Goal: Task Accomplishment & Management: Use online tool/utility

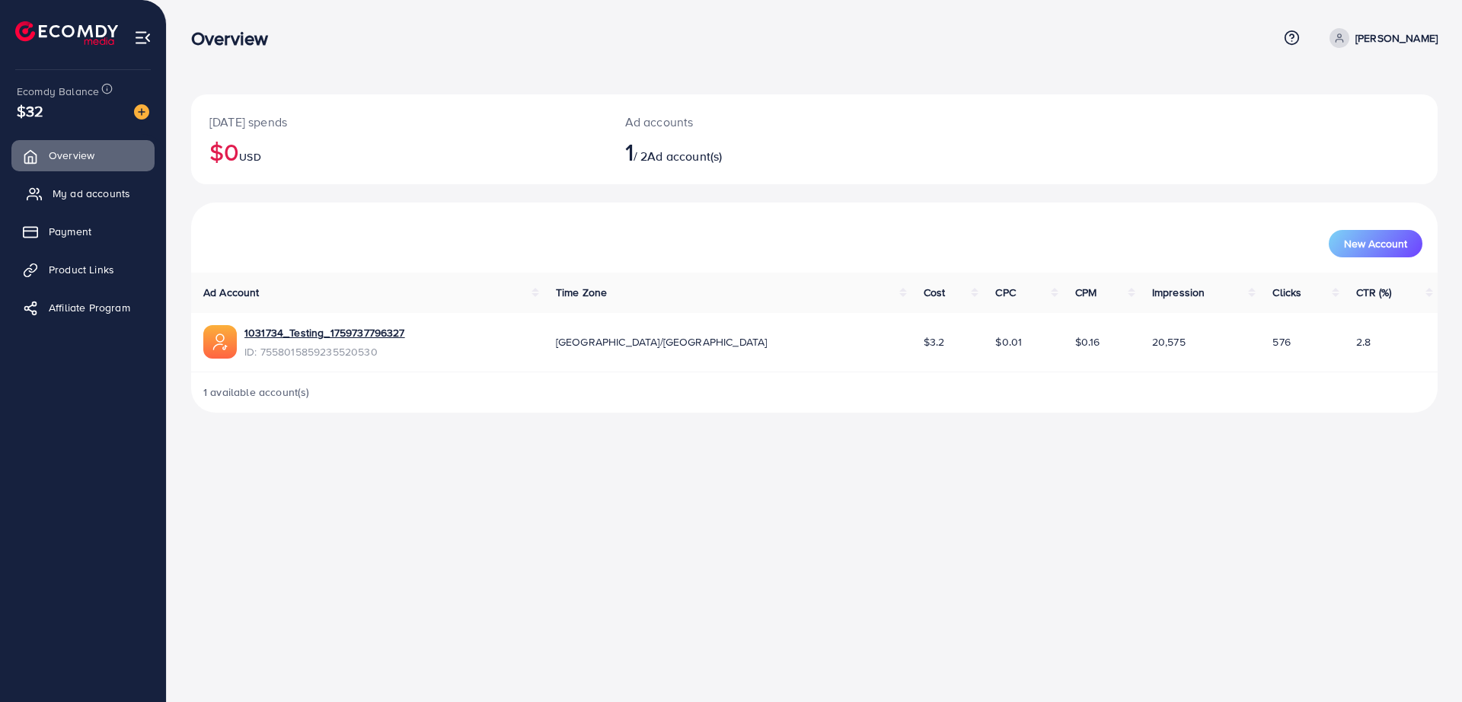
click at [108, 204] on link "My ad accounts" at bounding box center [82, 193] width 143 height 30
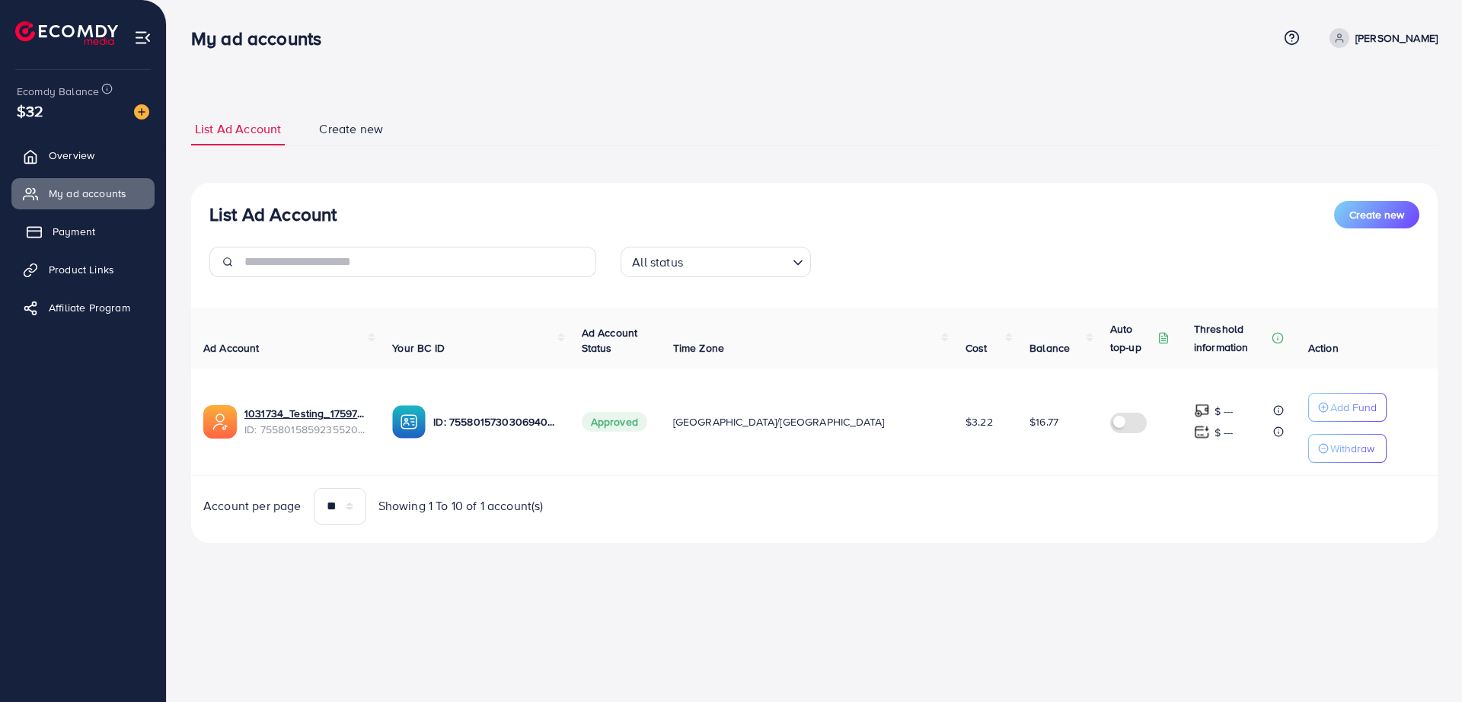
click at [91, 234] on span "Payment" at bounding box center [74, 231] width 43 height 15
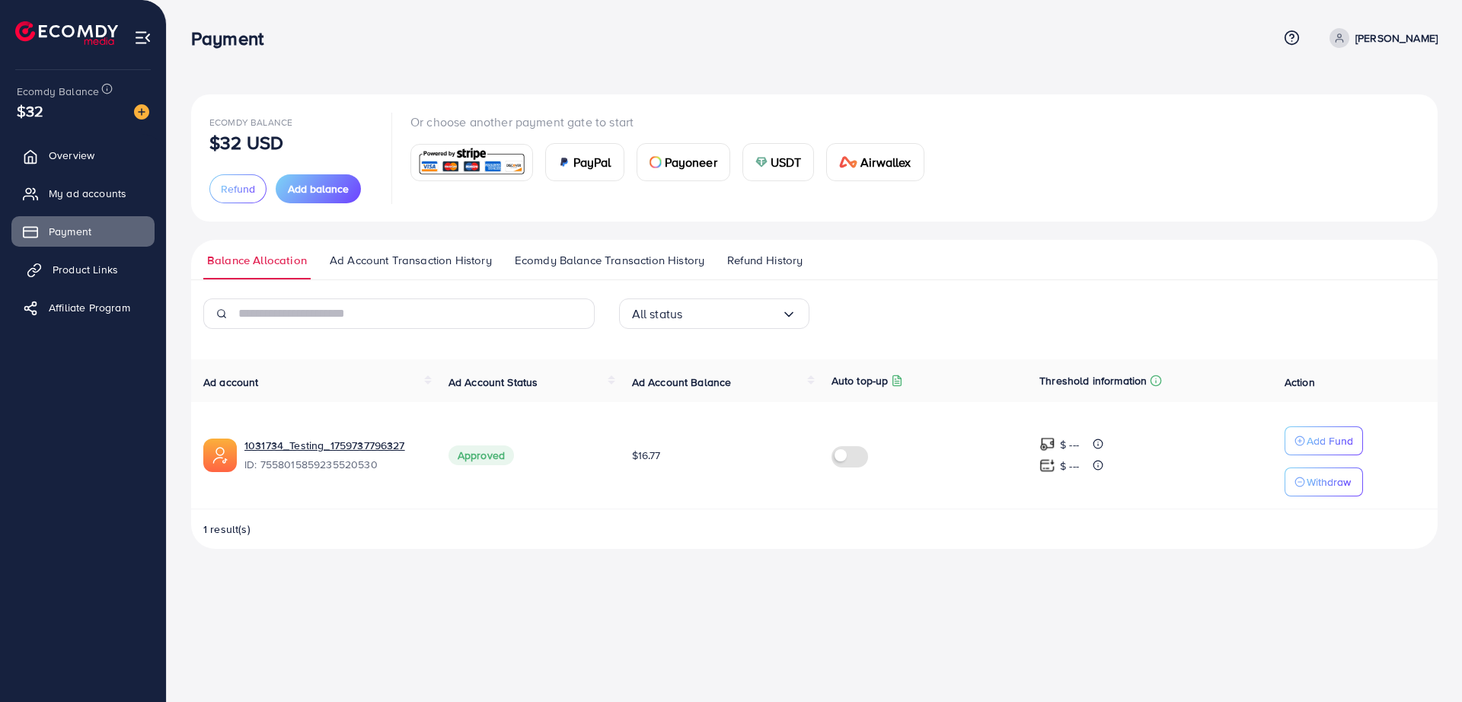
click at [61, 270] on span "Product Links" at bounding box center [85, 269] width 65 height 15
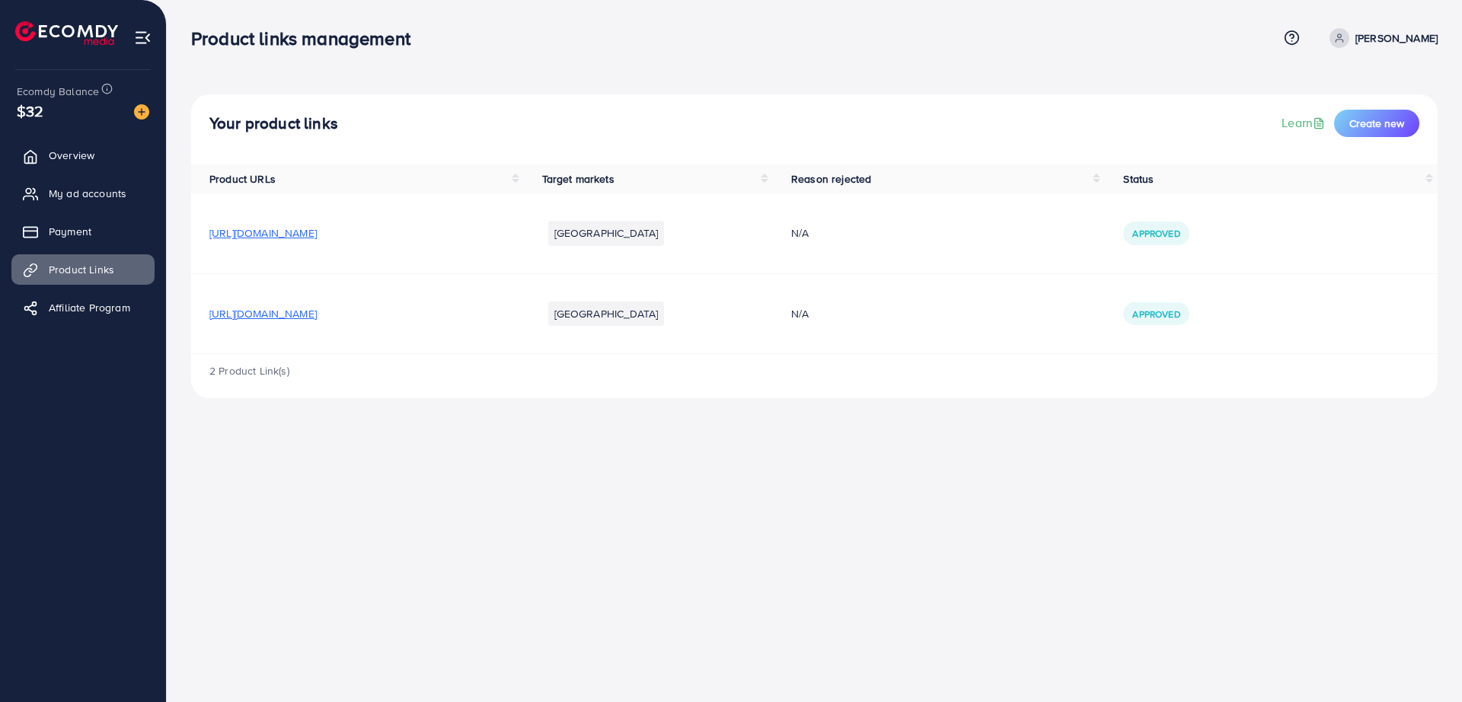
drag, startPoint x: 404, startPoint y: 314, endPoint x: 369, endPoint y: 310, distance: 35.3
click at [317, 310] on span "[URL][DOMAIN_NAME]" at bounding box center [262, 313] width 107 height 15
click at [317, 314] on span "[URL][DOMAIN_NAME]" at bounding box center [262, 313] width 107 height 15
click at [209, 323] on td "[URL][DOMAIN_NAME]" at bounding box center [357, 313] width 333 height 80
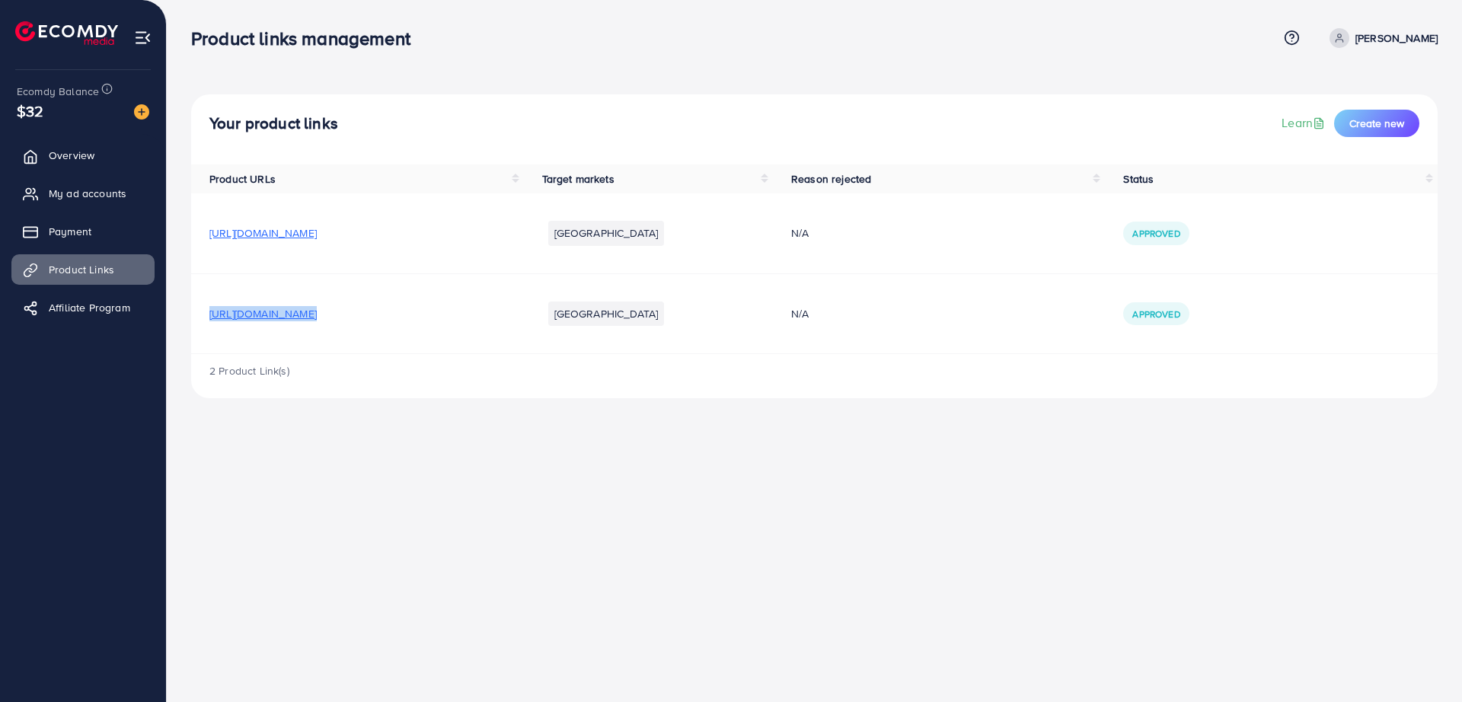
click at [209, 323] on td "[URL][DOMAIN_NAME]" at bounding box center [357, 313] width 333 height 80
copy span "[URL][DOMAIN_NAME]"
